Goal: Task Accomplishment & Management: Use online tool/utility

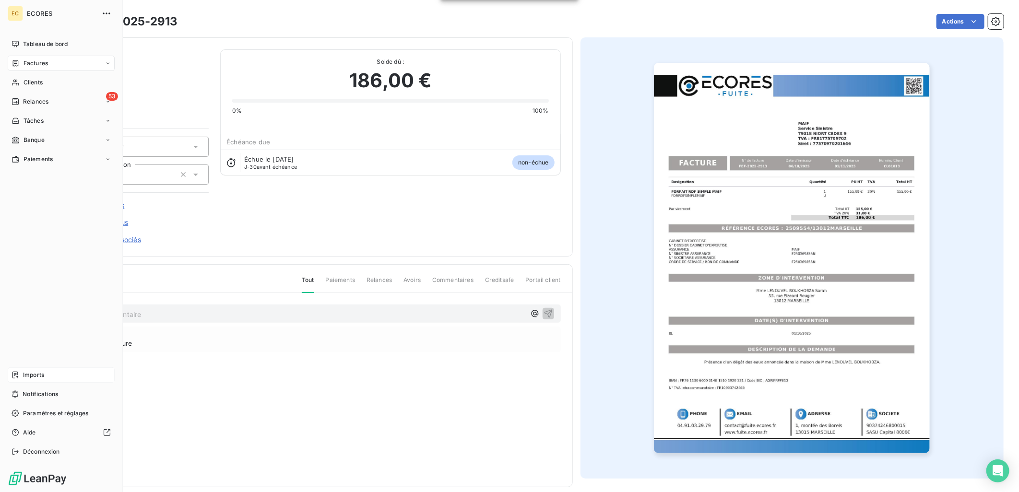
click at [44, 371] on span "Imports" at bounding box center [33, 375] width 21 height 9
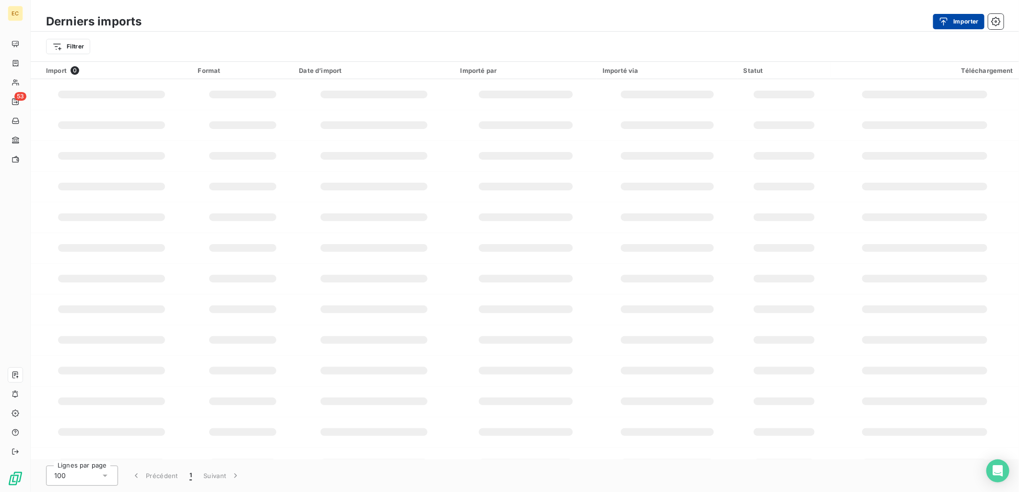
click at [967, 17] on button "Importer" at bounding box center [958, 21] width 51 height 15
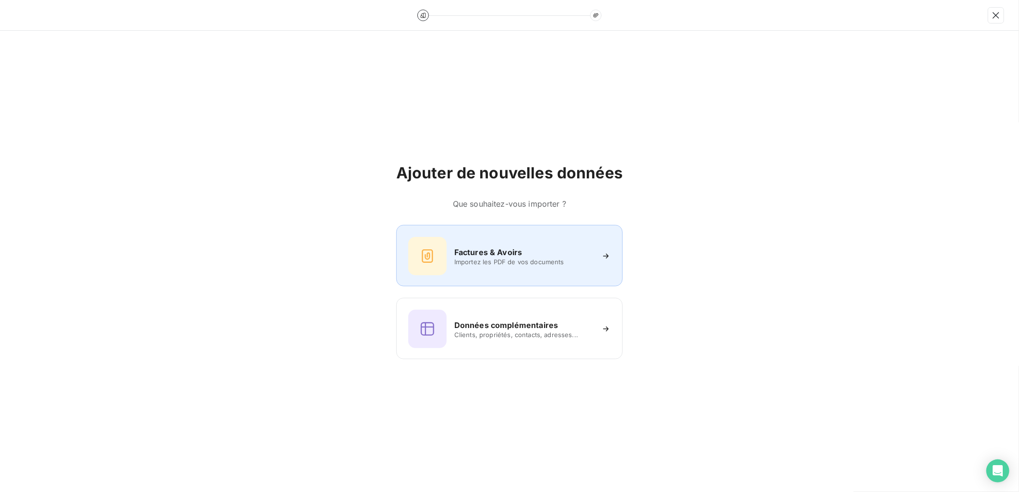
click at [610, 262] on div "Factures & Avoirs Importez les PDF de vos documents" at bounding box center [509, 255] width 226 height 61
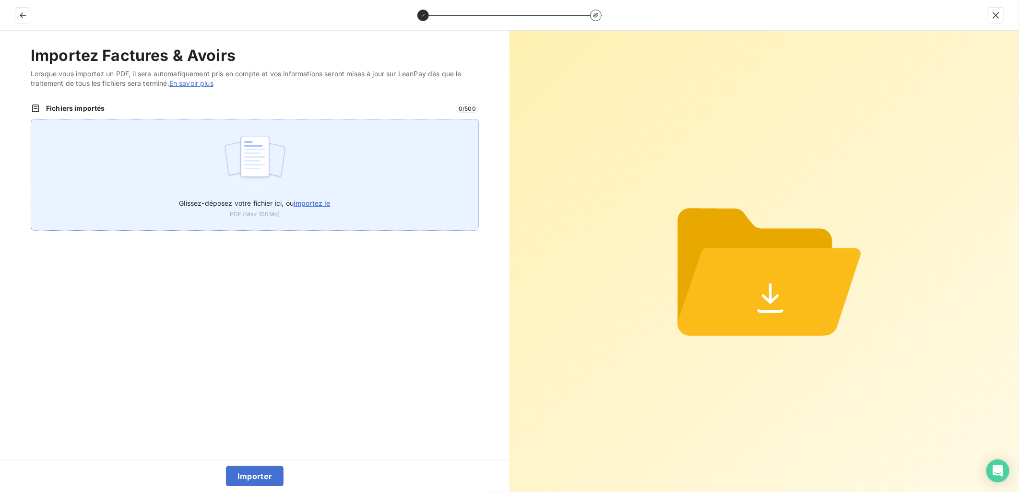
click at [320, 204] on span "importez le" at bounding box center [312, 203] width 37 height 8
click at [31, 119] on input "Glissez-déposez votre fichier ici, ou importez le" at bounding box center [31, 119] width 0 height 0
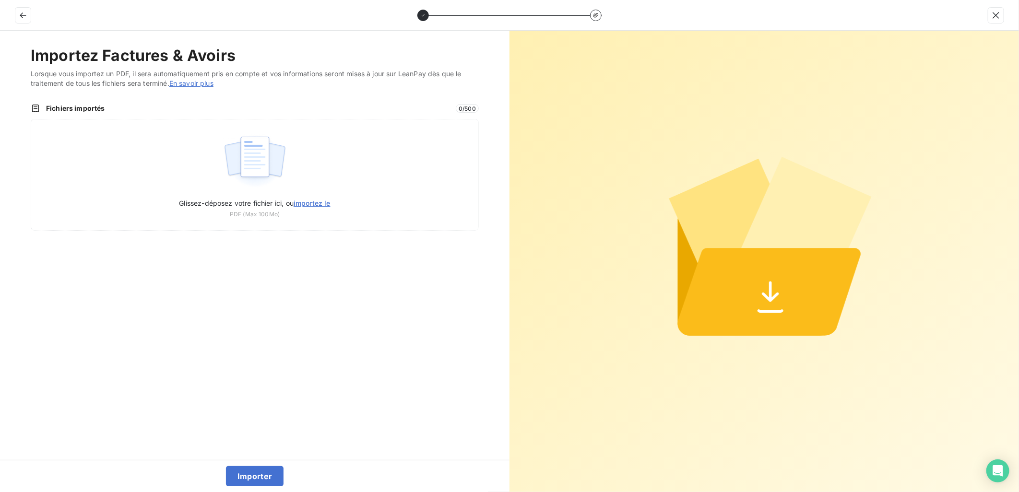
type input "C:\fakepath\FEF-2025-2916.pdf"
click at [250, 467] on button "Importer" at bounding box center [255, 476] width 58 height 20
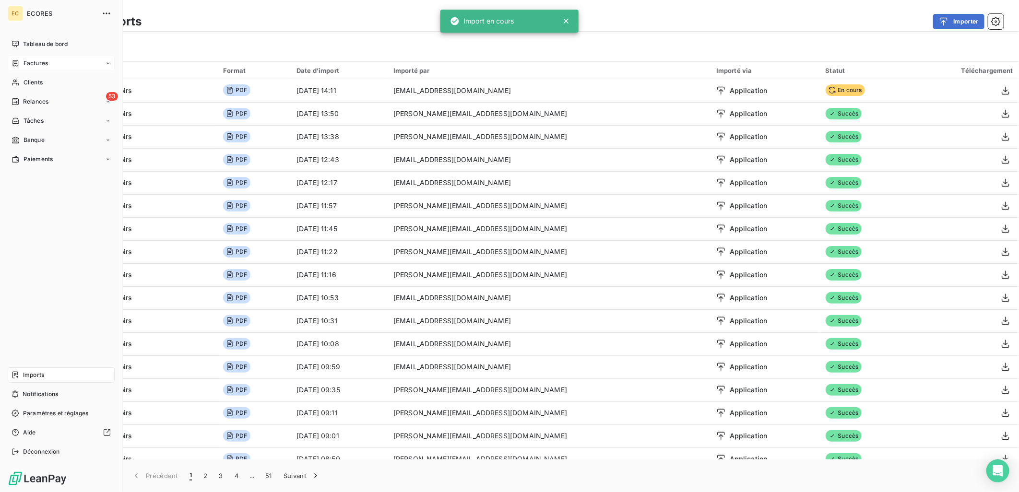
click at [22, 60] on div "Factures" at bounding box center [30, 63] width 36 height 9
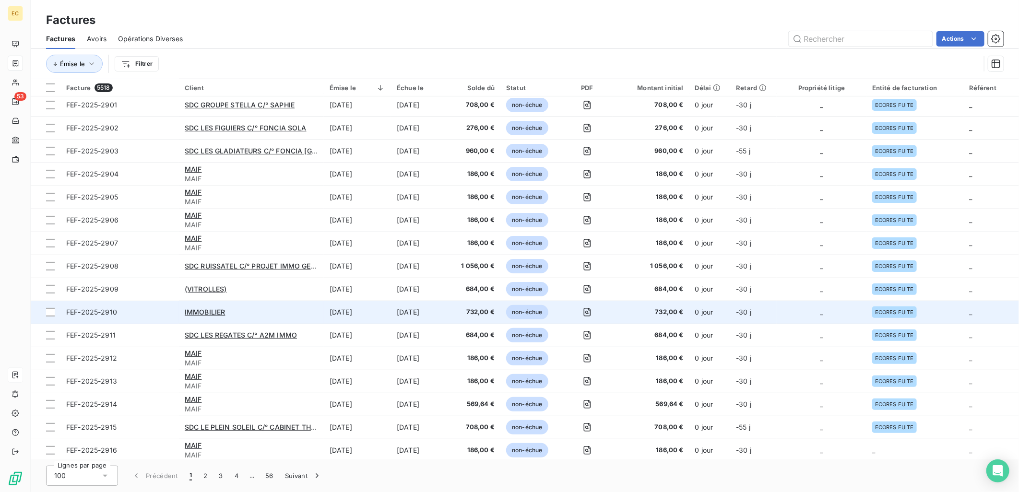
scroll to position [266, 0]
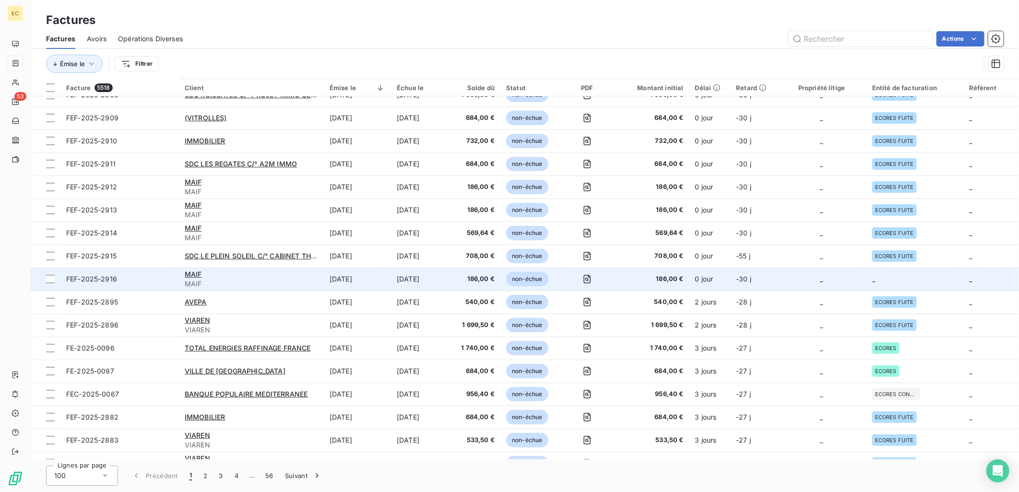
click at [840, 279] on td "_" at bounding box center [821, 279] width 90 height 23
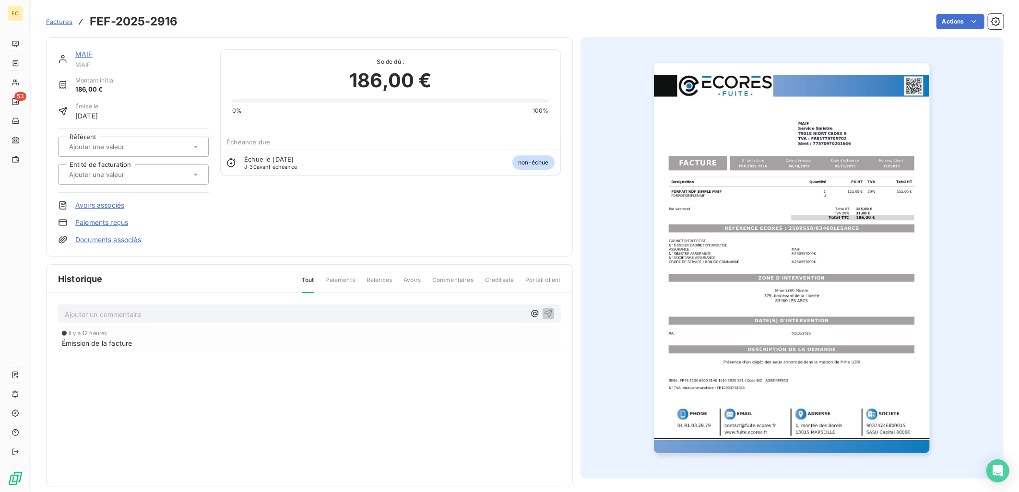
click at [118, 246] on div "MAIF MAIF Montant initial 186,00 € Émise le [DATE] Référent Entité de facturati…" at bounding box center [309, 146] width 527 height 219
click at [119, 240] on link "Documents associés" at bounding box center [108, 240] width 66 height 10
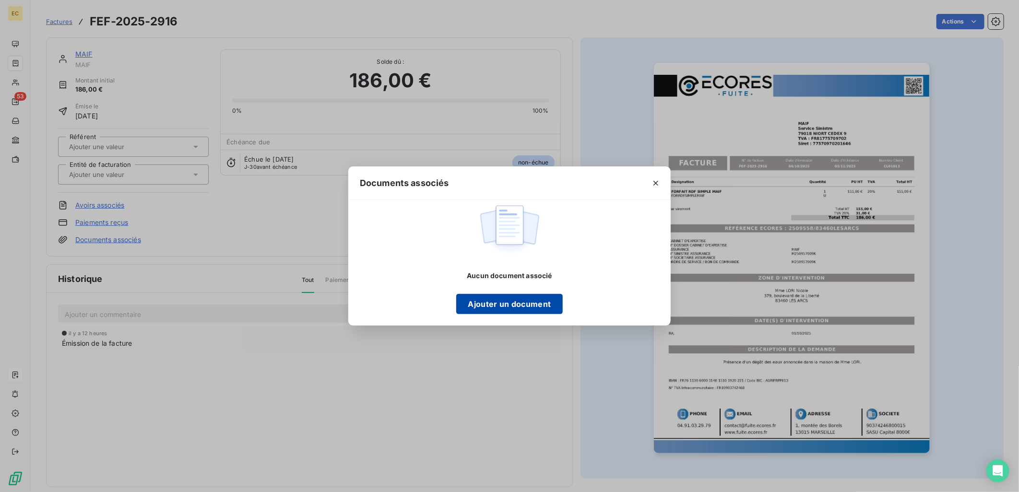
click at [479, 305] on button "Ajouter un document" at bounding box center [509, 304] width 106 height 20
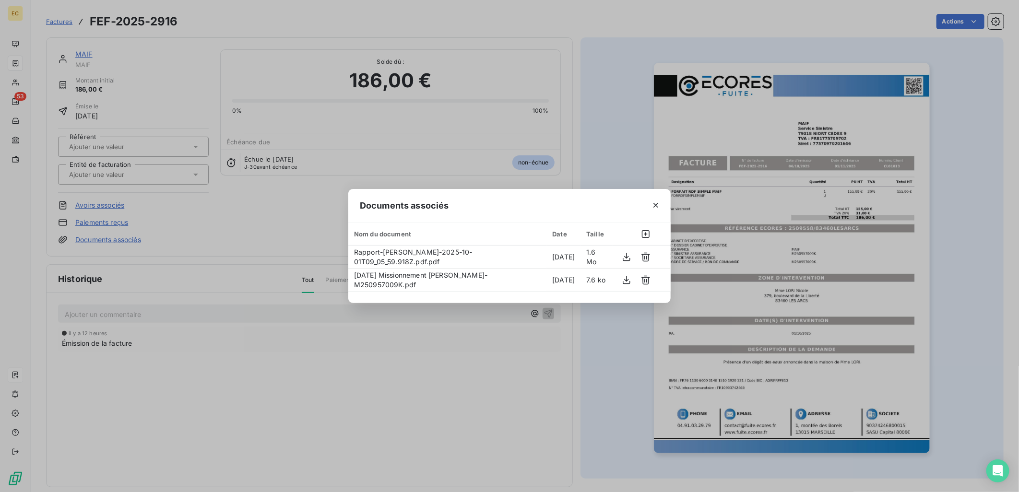
click at [161, 166] on div "Documents associés Nom du document Date Taille Rapport-[PERSON_NAME]-2025-10-01…" at bounding box center [509, 246] width 1019 height 492
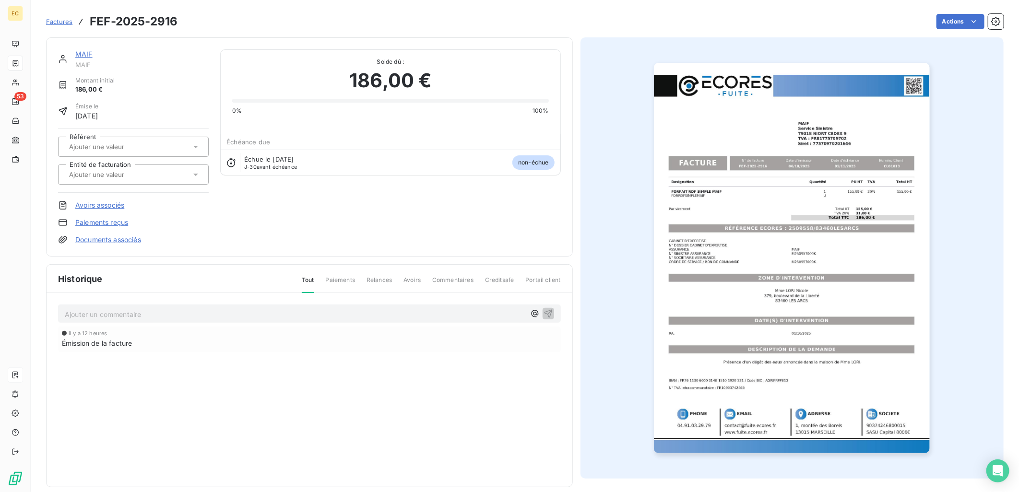
click at [159, 176] on div at bounding box center [128, 174] width 125 height 12
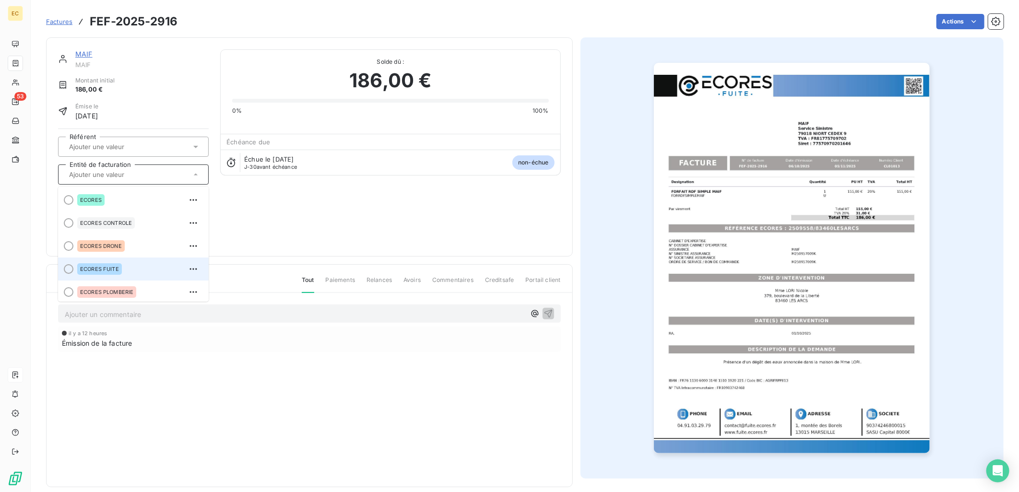
click at [150, 267] on div "ECORES FUITE" at bounding box center [139, 268] width 124 height 15
